Goal: Information Seeking & Learning: Learn about a topic

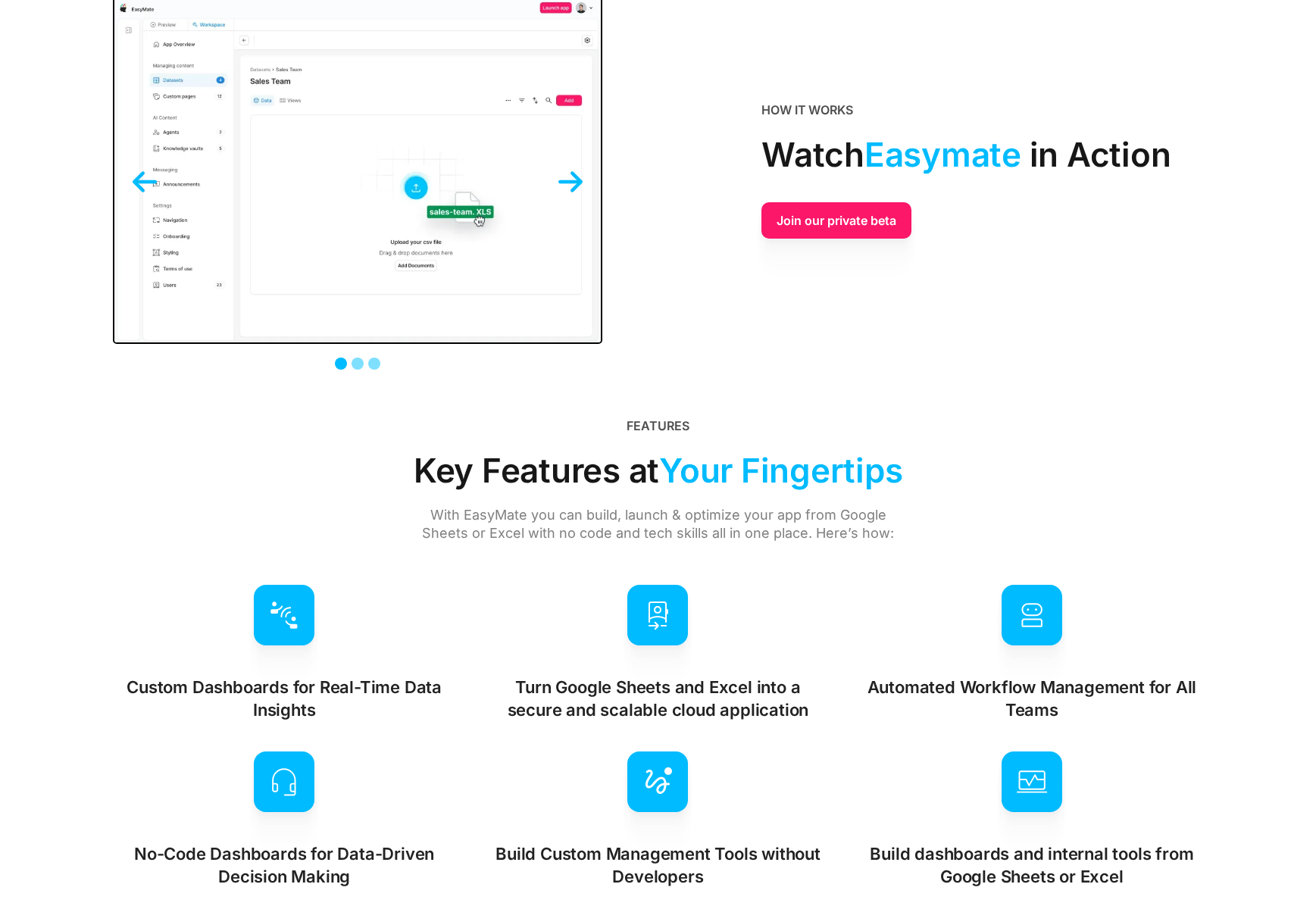
scroll to position [3490, 0]
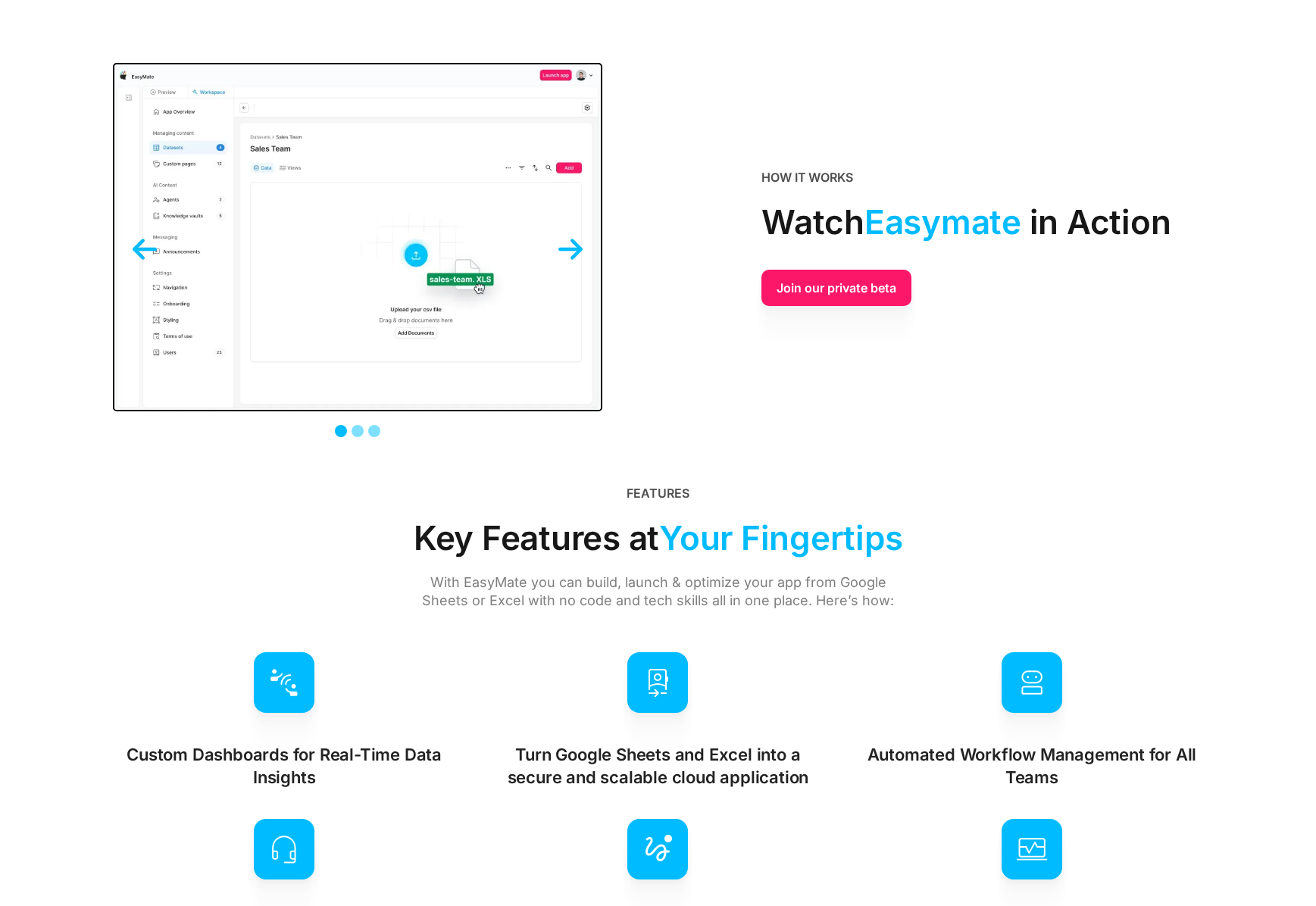
click at [570, 246] on img "next slide" at bounding box center [570, 249] width 24 height 24
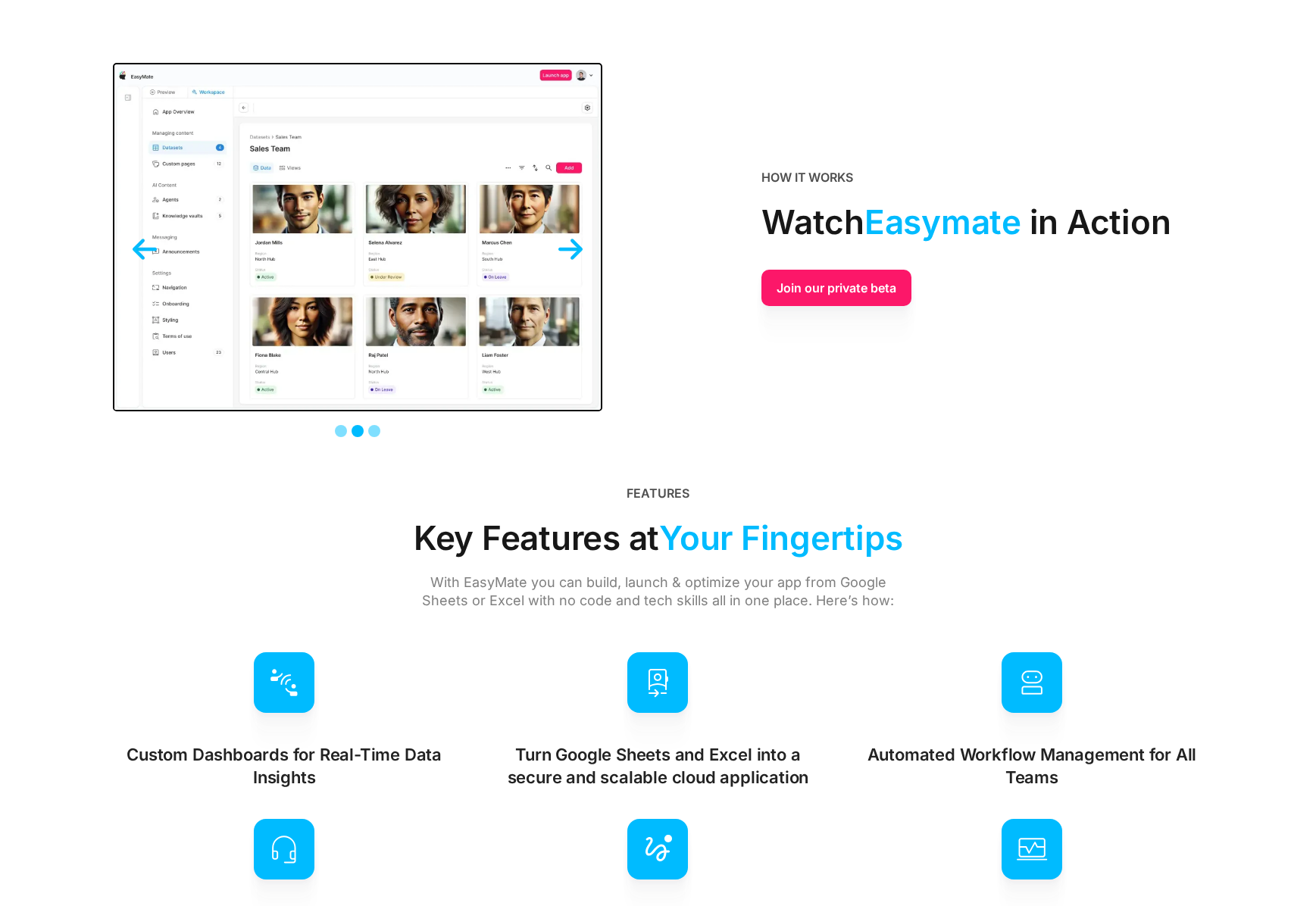
click at [570, 246] on img "next slide" at bounding box center [570, 249] width 24 height 24
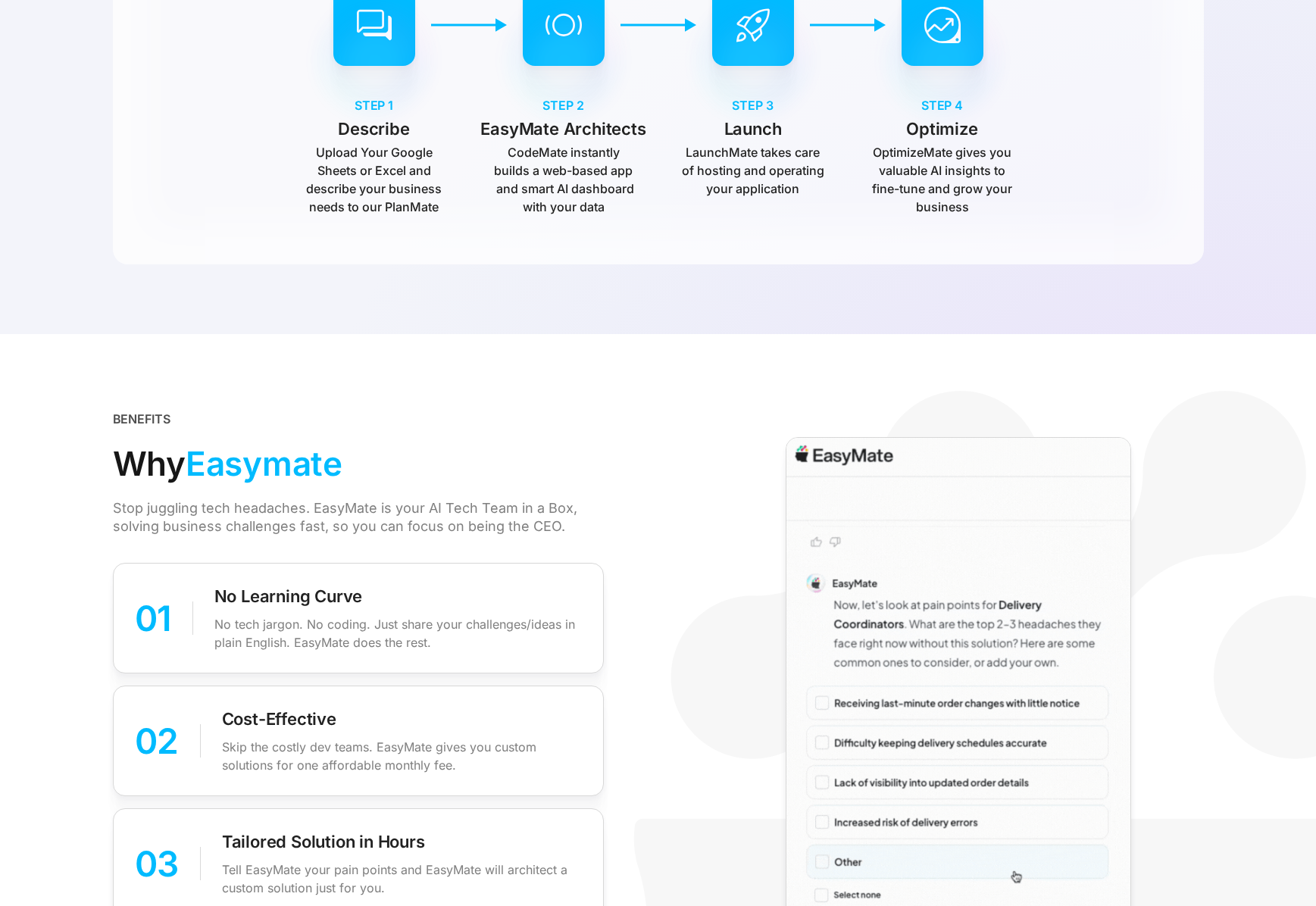
scroll to position [0, 0]
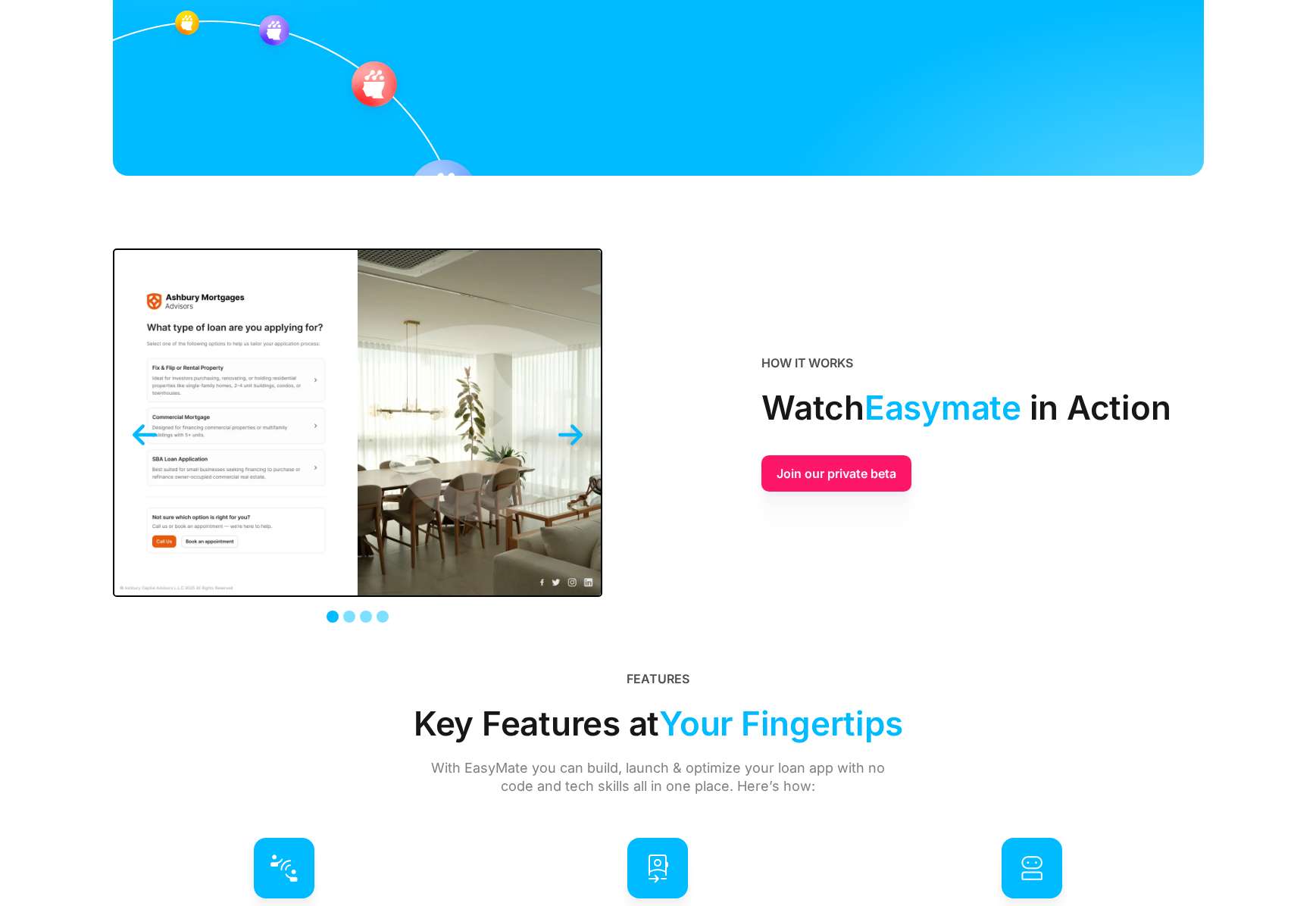
scroll to position [3263, 0]
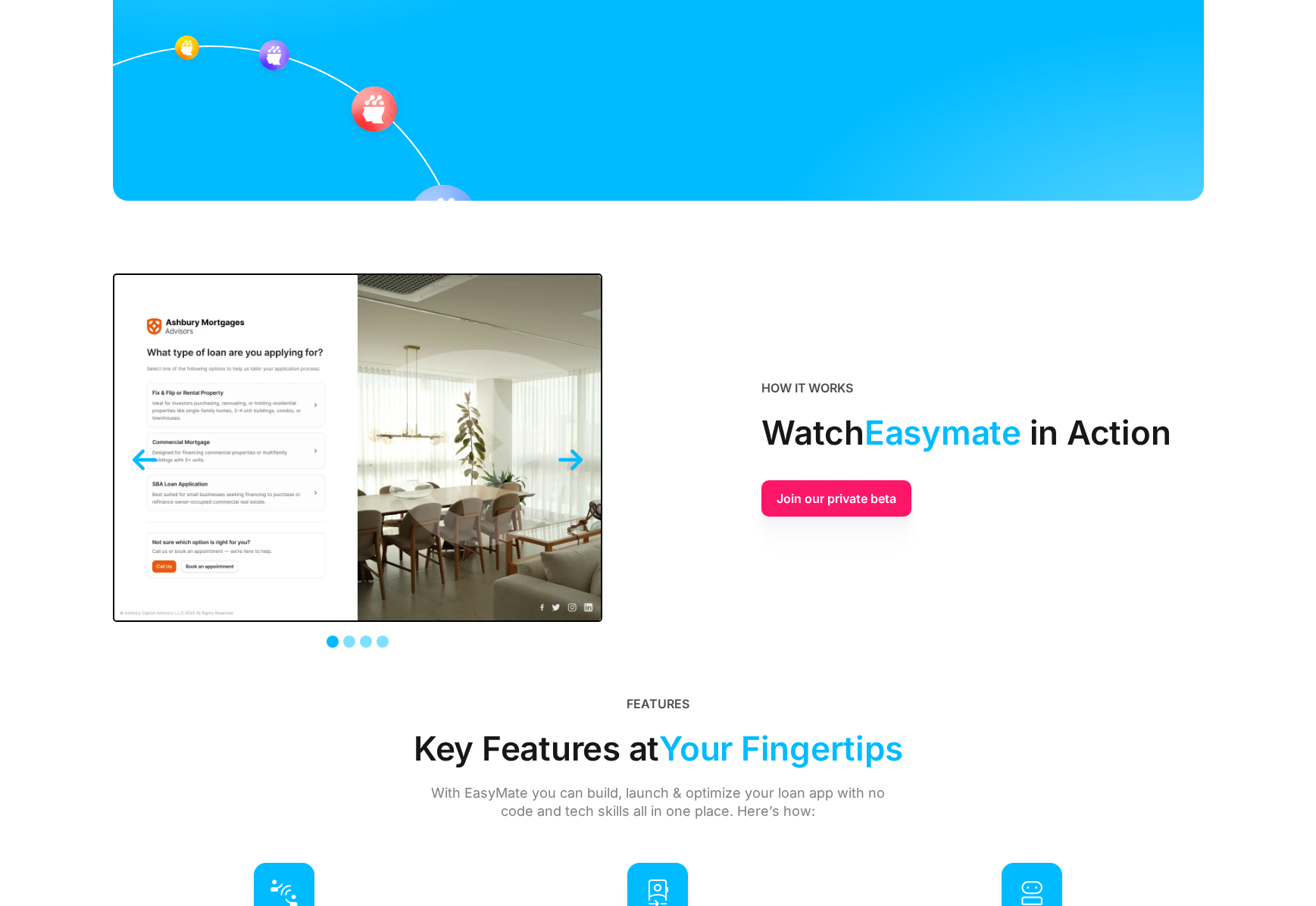
click at [577, 460] on img "next slide" at bounding box center [570, 460] width 24 height 24
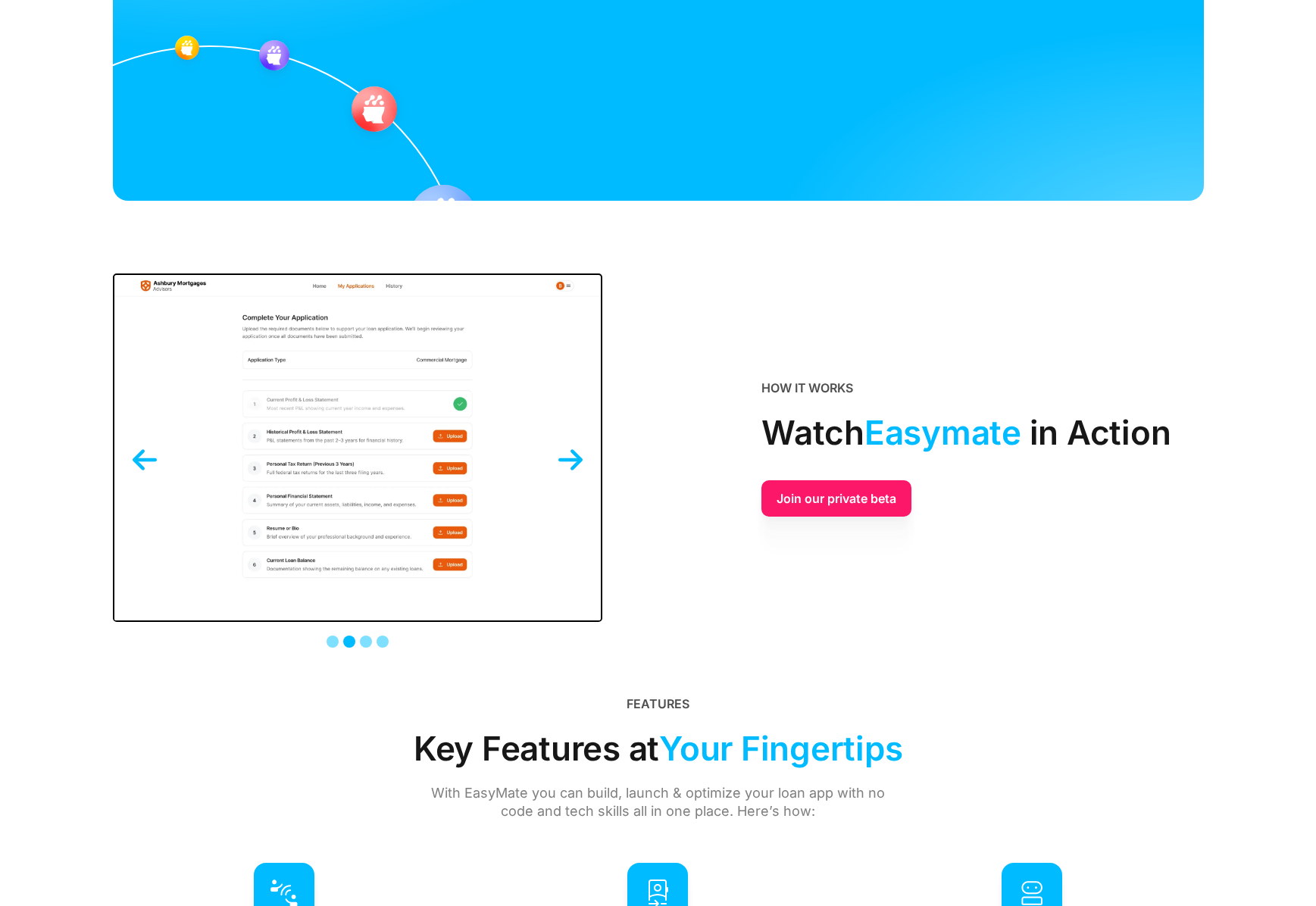
click at [577, 460] on img "next slide" at bounding box center [570, 460] width 24 height 24
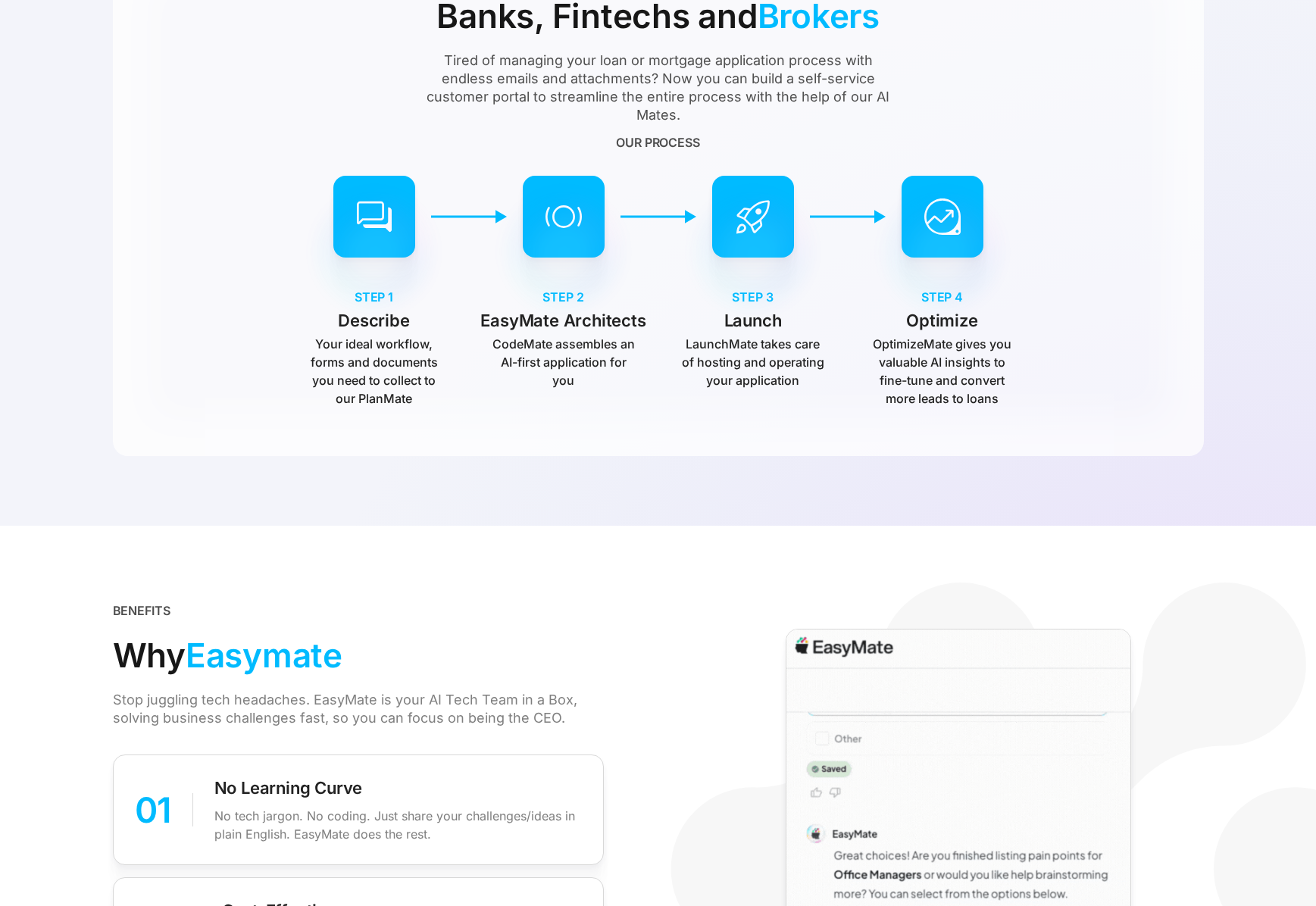
scroll to position [1179, 0]
